Goal: Find contact information: Find contact information

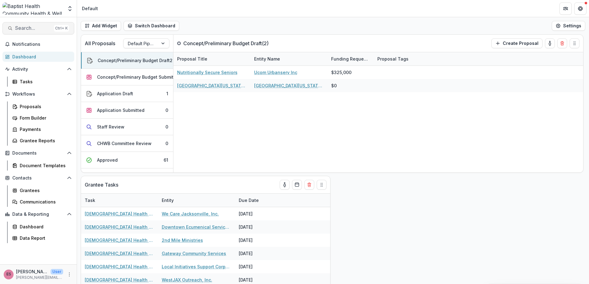
click at [25, 30] on span "Search..." at bounding box center [33, 28] width 36 height 6
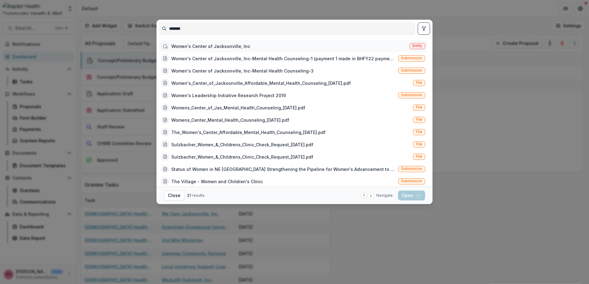
type input "*******"
click at [191, 46] on div "Women's Center of Jacksonville, Inc" at bounding box center [210, 46] width 79 height 6
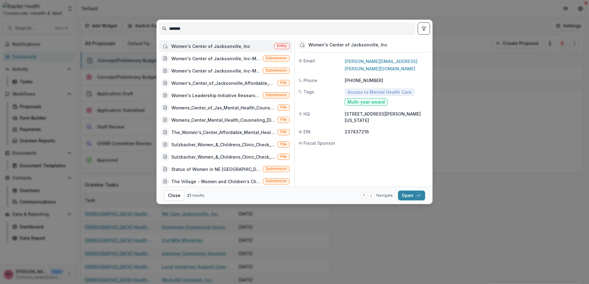
click at [381, 77] on p "[PHONE_NUMBER]" at bounding box center [387, 80] width 84 height 6
click at [405, 194] on button "Open with enter key" at bounding box center [411, 196] width 27 height 10
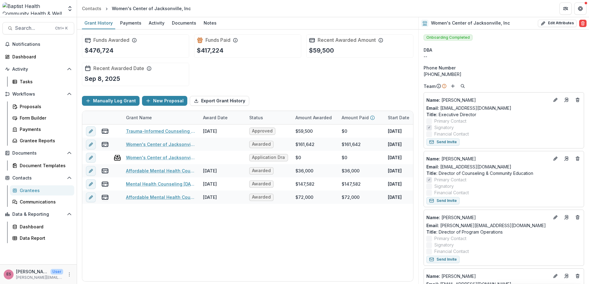
drag, startPoint x: 459, startPoint y: 74, endPoint x: 430, endPoint y: 73, distance: 29.6
click at [430, 73] on div "[PHONE_NUMBER]" at bounding box center [503, 74] width 160 height 6
copy div "[PHONE_NUMBER]"
